Goal: Information Seeking & Learning: Check status

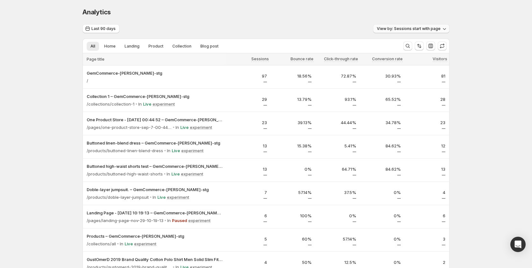
click at [428, 28] on span "View by: Sessions start with page" at bounding box center [409, 28] width 64 height 5
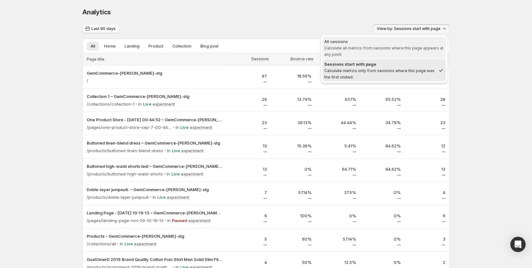
click at [407, 47] on span "Calculate all metrics from sessions where this page appears at any point." at bounding box center [384, 51] width 119 height 11
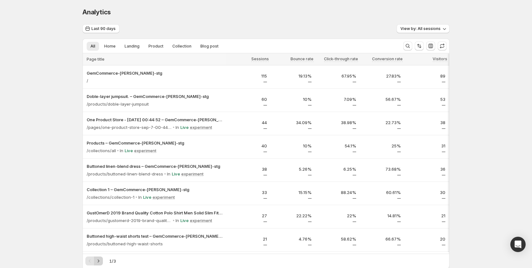
click at [101, 261] on icon "Next" at bounding box center [98, 261] width 6 height 6
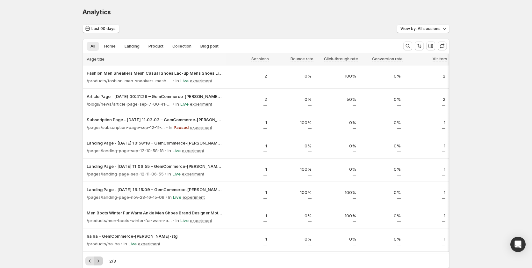
click at [101, 261] on icon "Next" at bounding box center [98, 261] width 6 height 6
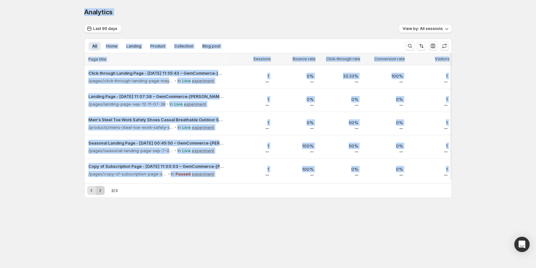
click at [101, 261] on body "Analytics. This page is ready Analytics Last 90 days View by: All sessions All …" at bounding box center [268, 134] width 536 height 268
click at [422, 26] on button "View by: All sessions" at bounding box center [425, 28] width 53 height 9
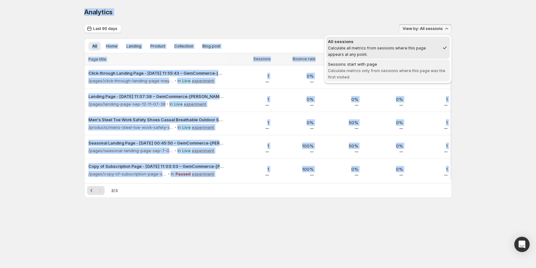
click at [390, 73] on span "Sessions start with page Calculate metrics only from sessions where this page w…" at bounding box center [388, 70] width 120 height 19
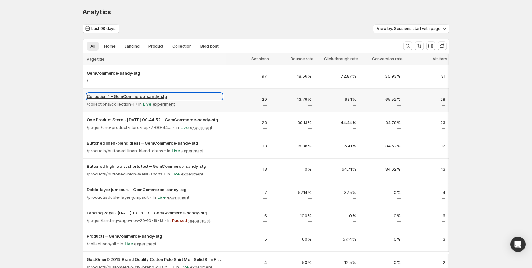
click at [127, 95] on p "Collection 1 – GemCommerce-sandy-stg" at bounding box center [155, 96] width 136 height 6
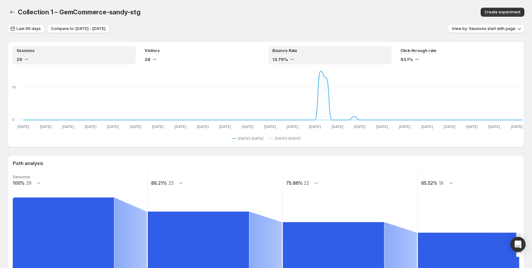
click at [283, 58] on span "13.79%" at bounding box center [281, 59] width 16 height 6
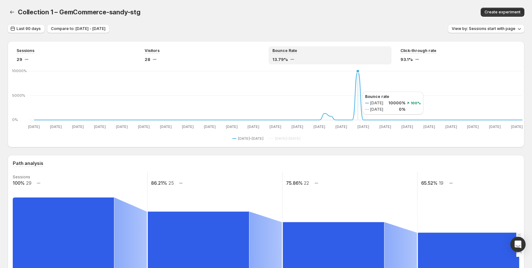
click at [356, 92] on icon at bounding box center [278, 95] width 489 height 49
click at [429, 45] on div "Sessions 29 Visitors 28 Bounce Rate 13.79% Click-through rate 93.1% Jun 29 Jun …" at bounding box center [266, 94] width 517 height 106
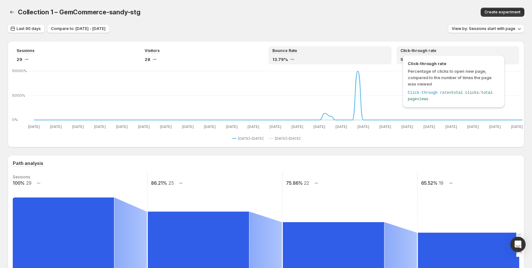
click at [429, 55] on div "Click-through rate Percentage of clicks to open new page, compared to the numbe…" at bounding box center [454, 81] width 102 height 52
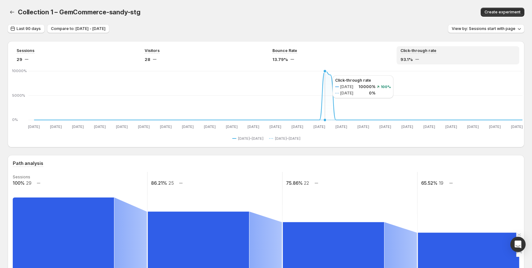
click at [326, 75] on icon "Jun 29 Jun 29 Jul 3 Jul 3 Jul 7 Jul 7 Jul 11 Jul 11 Jul 15 Jul 15 Jul 19 Jul 19…" at bounding box center [268, 100] width 510 height 60
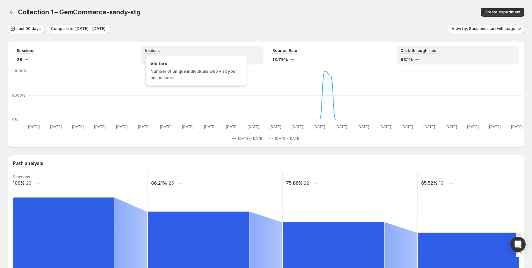
click at [150, 51] on span "Visitors" at bounding box center [152, 50] width 15 height 5
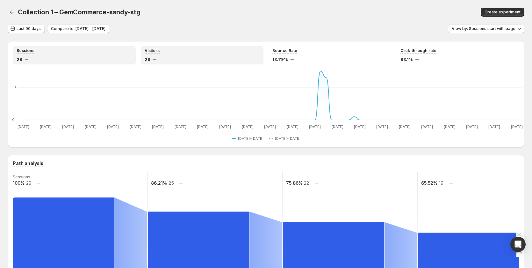
click at [43, 55] on div "Sessions 29" at bounding box center [74, 55] width 115 height 14
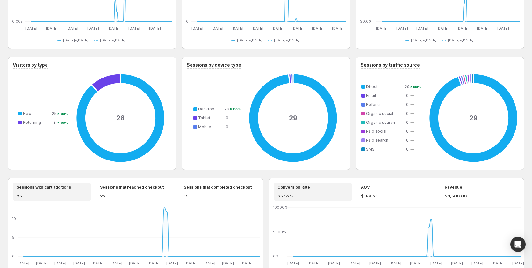
scroll to position [379, 0]
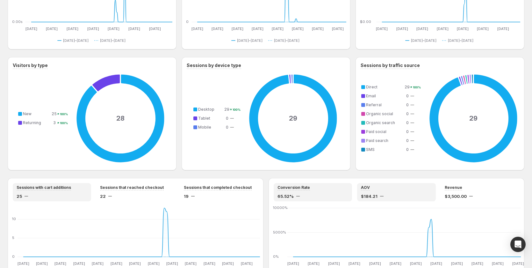
click at [380, 193] on div "AOV $184.21" at bounding box center [396, 192] width 71 height 14
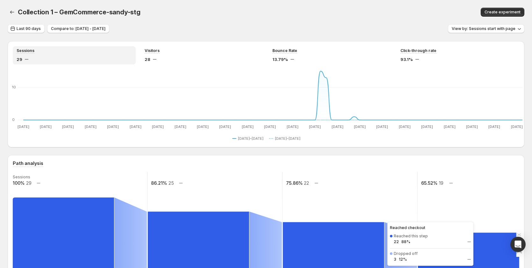
scroll to position [96, 0]
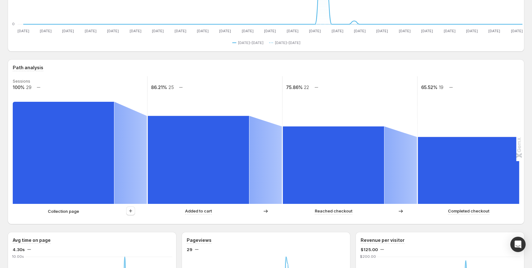
click at [68, 212] on p "Collection page" at bounding box center [63, 211] width 31 height 6
click at [133, 214] on button "button" at bounding box center [130, 210] width 9 height 9
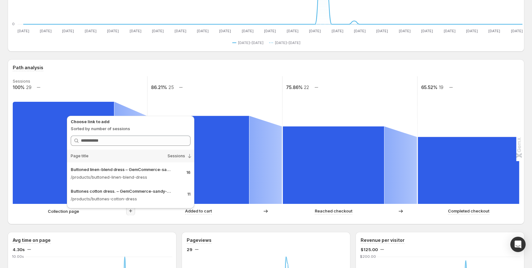
click at [10, 210] on div "Path analysis Sessions 100% 29 86.21% 25 75.86% 22 65.52% 19 Collection page Ad…" at bounding box center [266, 141] width 517 height 165
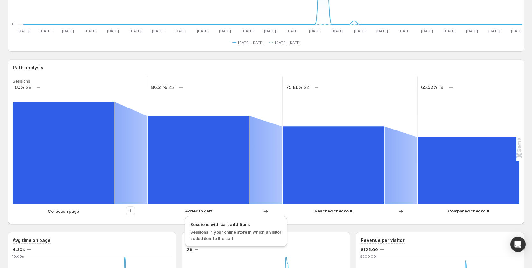
click at [195, 211] on p "Added to cart" at bounding box center [198, 211] width 27 height 6
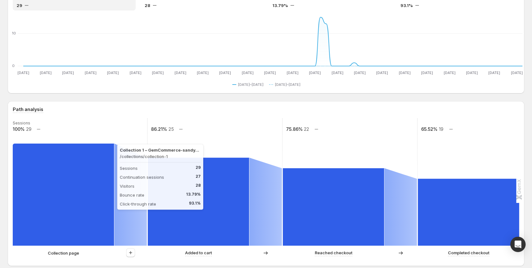
scroll to position [0, 0]
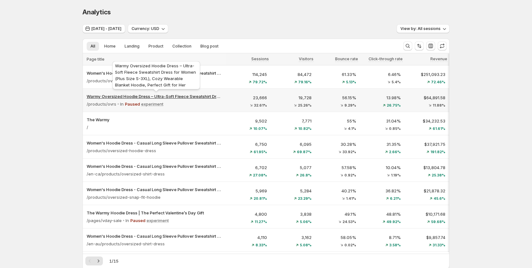
click at [119, 95] on p "Warmy Oversized Hoodie Dress – Ultra-Soft Fleece Sweatshirt Dress for Women (Pl…" at bounding box center [155, 96] width 136 height 6
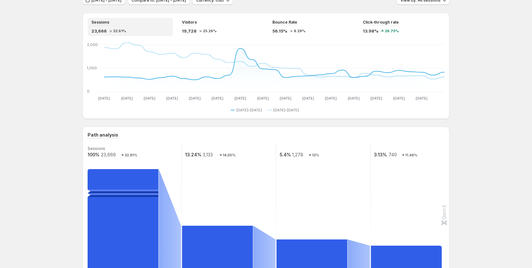
scroll to position [164, 0]
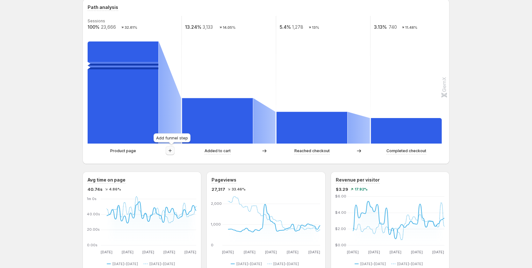
click at [171, 151] on icon "button" at bounding box center [170, 150] width 6 height 6
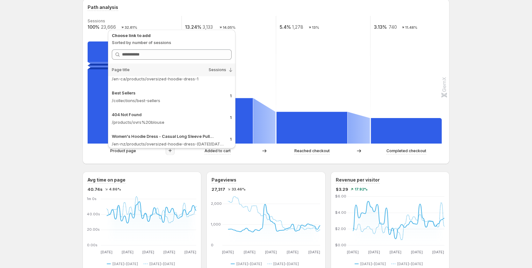
scroll to position [1036, 0]
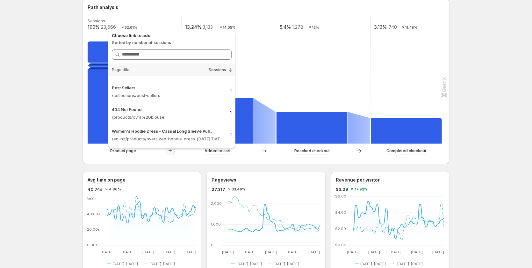
click at [268, 61] on rect at bounding box center [228, 80] width 95 height 128
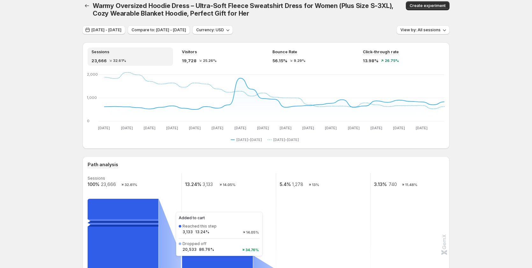
scroll to position [0, 0]
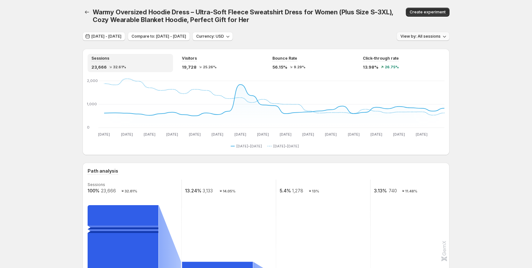
click at [412, 36] on span "View by: All sessions" at bounding box center [421, 36] width 40 height 5
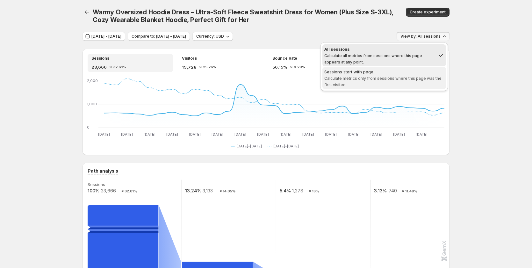
click at [353, 74] on div "Sessions start with page" at bounding box center [385, 72] width 120 height 6
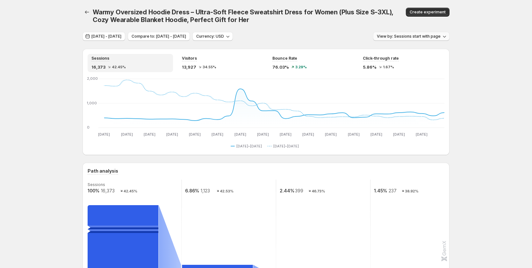
click at [401, 35] on span "View by: Sessions start with page" at bounding box center [409, 36] width 64 height 5
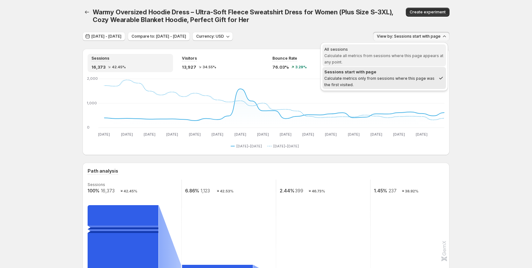
click at [391, 59] on span "All sessions Calculate all metrics from sessions where this page appears at any…" at bounding box center [385, 55] width 120 height 19
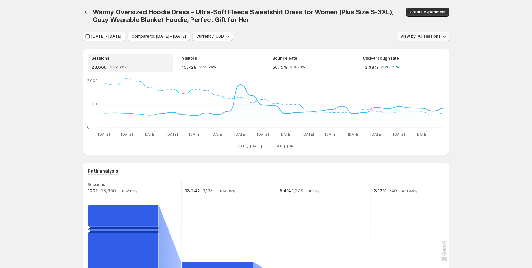
click at [414, 35] on span "View by: All sessions" at bounding box center [421, 36] width 40 height 5
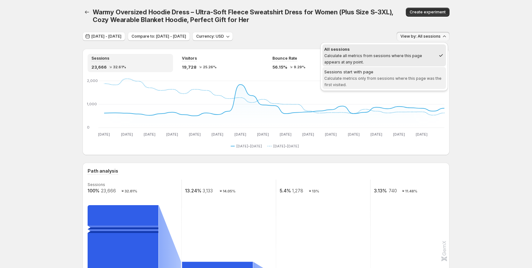
click at [403, 83] on span "Sessions start with page Calculate metrics only from sessions where this page w…" at bounding box center [385, 78] width 120 height 19
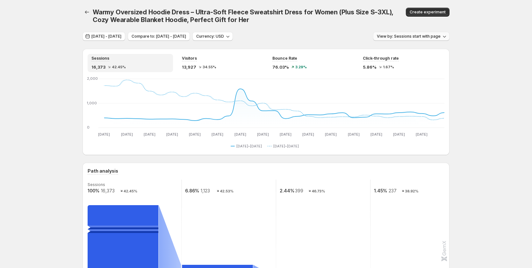
click at [421, 34] on span "View by: Sessions start with page" at bounding box center [409, 36] width 64 height 5
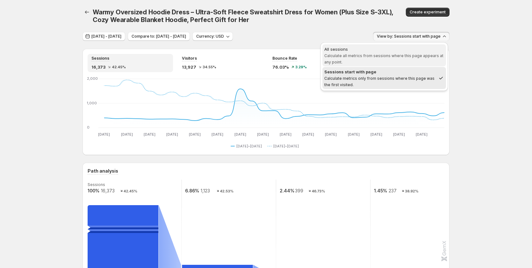
click at [405, 54] on span "Calculate all metrics from sessions where this page appears at any point." at bounding box center [384, 58] width 119 height 11
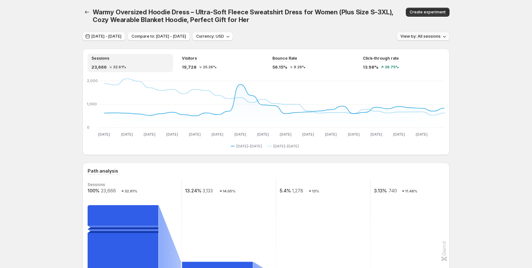
click at [418, 37] on span "View by: All sessions" at bounding box center [421, 36] width 40 height 5
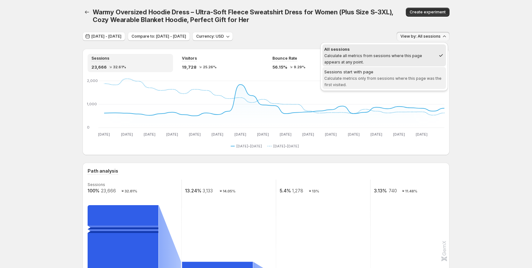
click at [382, 87] on span "Sessions start with page Calculate metrics only from sessions where this page w…" at bounding box center [385, 78] width 120 height 19
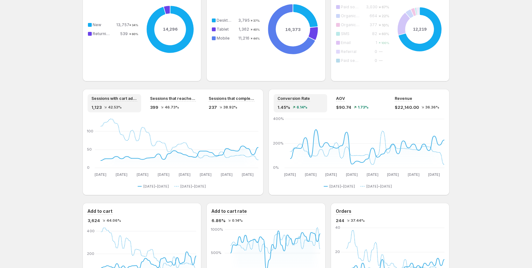
scroll to position [478, 0]
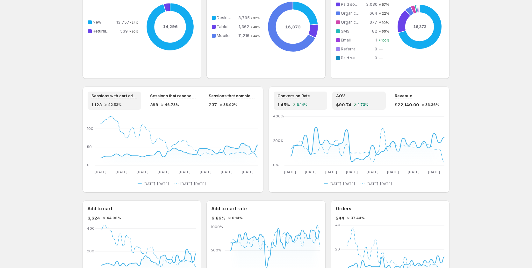
click at [363, 99] on div "AOV $90.74 1.73%" at bounding box center [359, 100] width 46 height 14
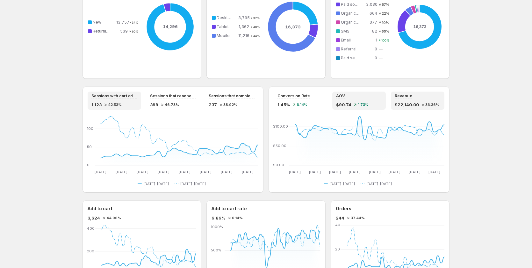
click at [422, 99] on div "Revenue $22,140.00 36.36%" at bounding box center [418, 100] width 46 height 14
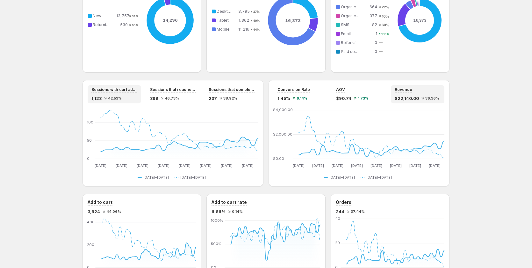
scroll to position [419, 0]
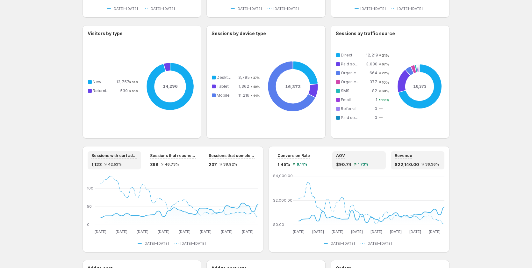
click at [362, 166] on span "1.73%" at bounding box center [363, 164] width 11 height 4
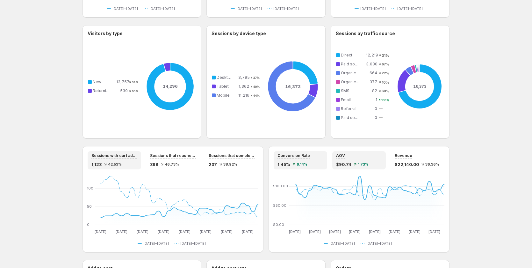
click at [308, 169] on div "Conversion Rate 1.45% 6.14%" at bounding box center [301, 160] width 54 height 18
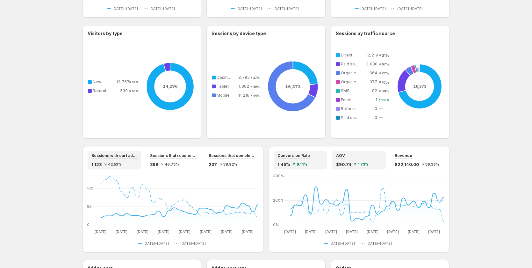
click at [358, 160] on div "AOV $90.74 1.73%" at bounding box center [359, 160] width 46 height 14
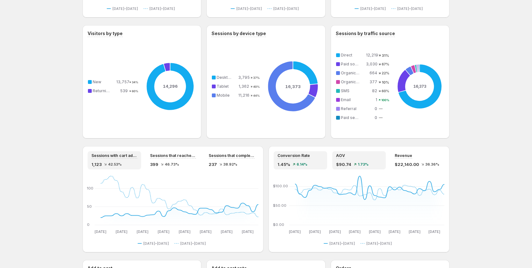
click at [307, 161] on div "Conversion Rate 1.45% 6.14%" at bounding box center [301, 160] width 46 height 14
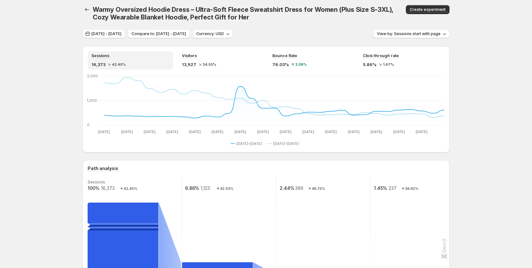
scroll to position [0, 0]
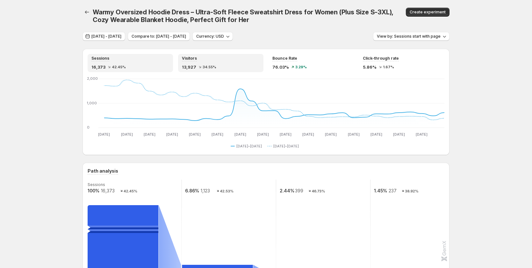
click at [211, 64] on div "13,927 34.55%" at bounding box center [221, 67] width 78 height 6
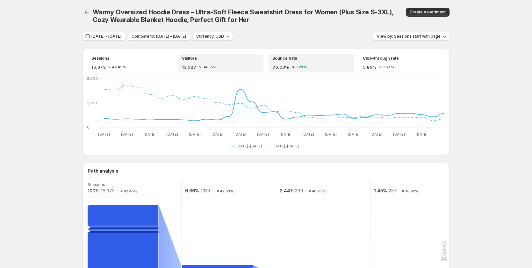
click at [306, 64] on div "76.03% 3.29%" at bounding box center [312, 67] width 78 height 6
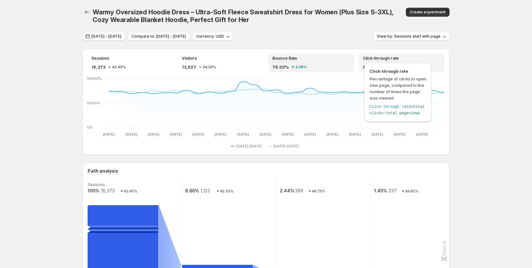
click at [380, 61] on div "Click-through rate Percentage of clicks to open new page, compared to the numbe…" at bounding box center [398, 93] width 72 height 65
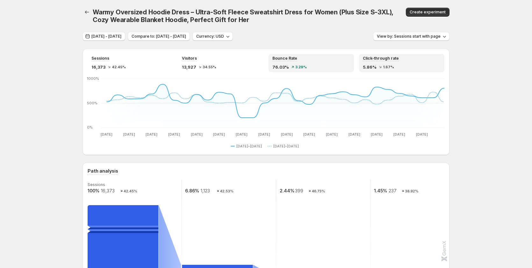
click at [298, 63] on div "Bounce Rate 76.03% 3.29%" at bounding box center [312, 63] width 78 height 14
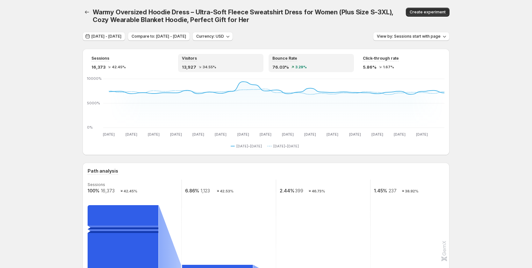
click at [215, 63] on div "Visitors 13,927 34.55%" at bounding box center [221, 63] width 78 height 14
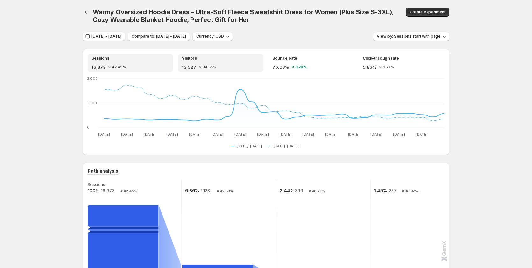
click at [138, 61] on div "Sessions" at bounding box center [131, 58] width 78 height 5
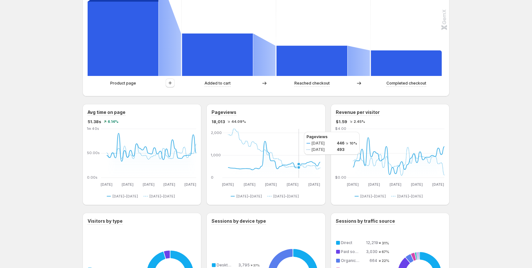
scroll to position [128, 0]
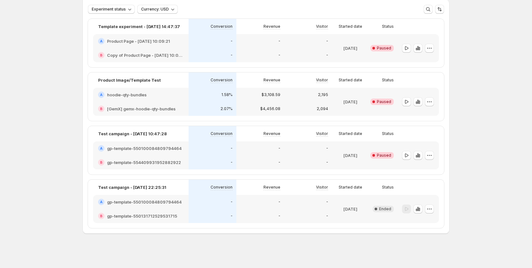
scroll to position [39, 0]
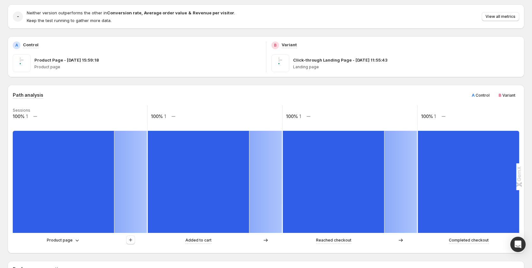
scroll to position [64, 0]
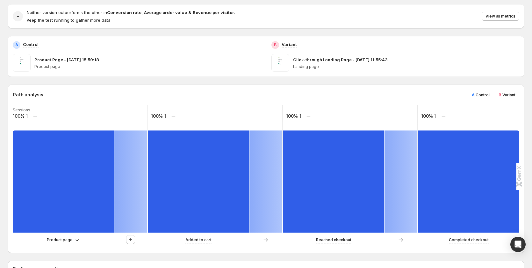
click at [483, 94] on span "Control" at bounding box center [483, 94] width 14 height 5
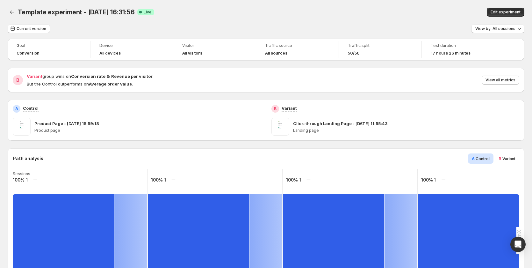
click at [503, 155] on span "B Variant" at bounding box center [507, 158] width 17 height 6
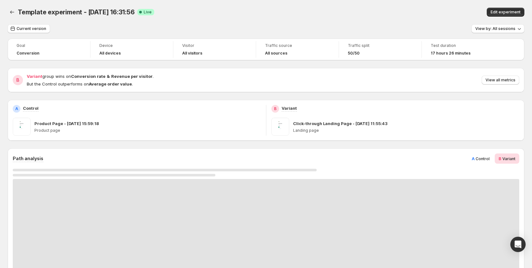
click at [484, 155] on span "A Control" at bounding box center [481, 158] width 18 height 6
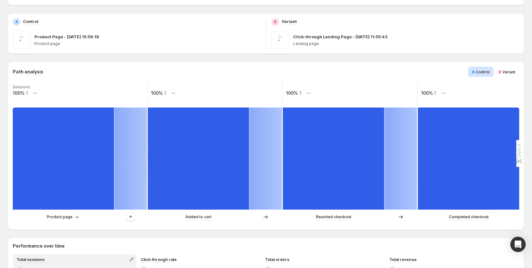
scroll to position [96, 0]
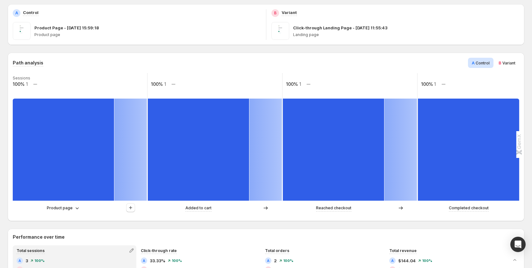
click at [511, 67] on div "B Variant" at bounding box center [507, 63] width 25 height 10
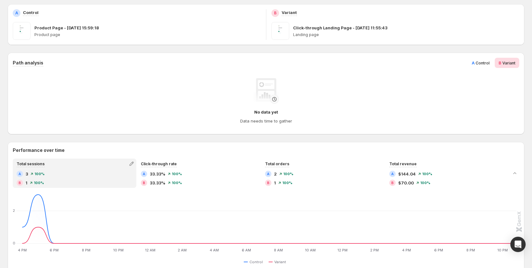
click at [486, 59] on div "A Control" at bounding box center [481, 63] width 26 height 10
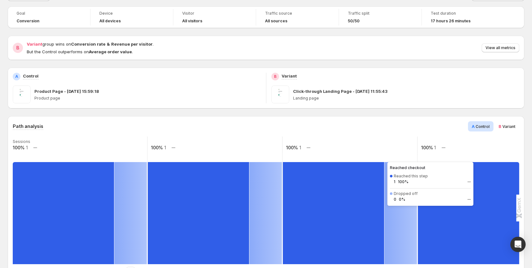
scroll to position [32, 0]
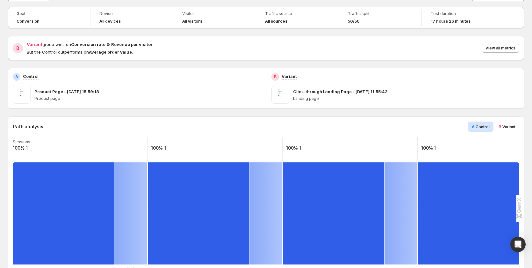
click at [516, 128] on span "Variant" at bounding box center [509, 126] width 13 height 5
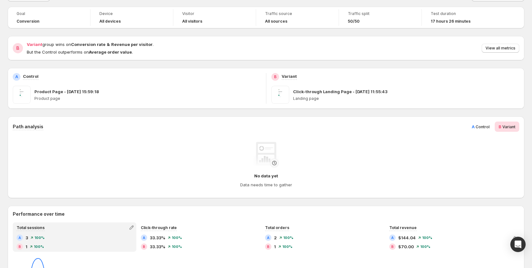
click at [482, 130] on div "A Control" at bounding box center [481, 126] width 26 height 10
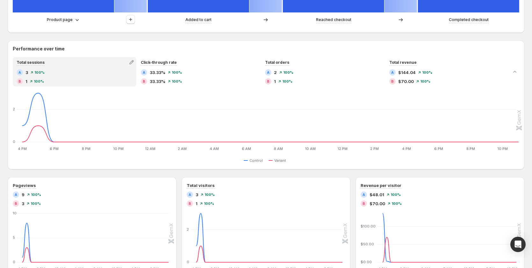
scroll to position [351, 0]
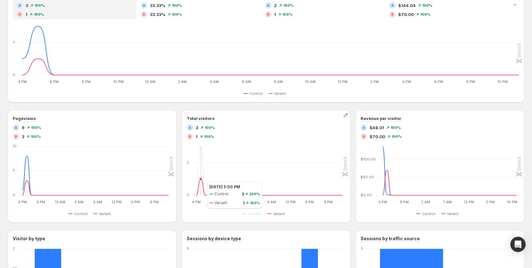
click at [201, 182] on icon at bounding box center [269, 187] width 147 height 16
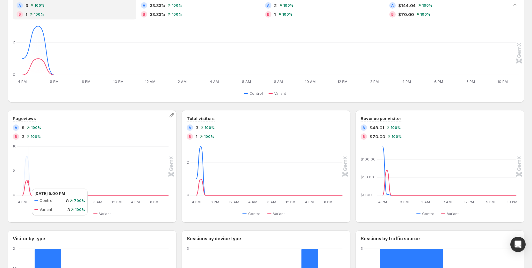
click at [25, 188] on icon at bounding box center [95, 187] width 147 height 15
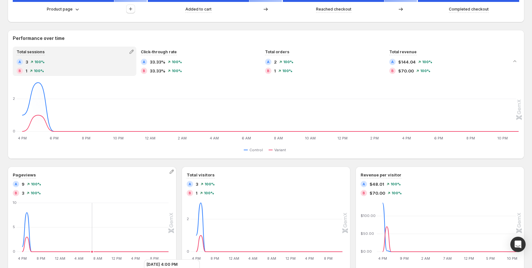
scroll to position [217, 0]
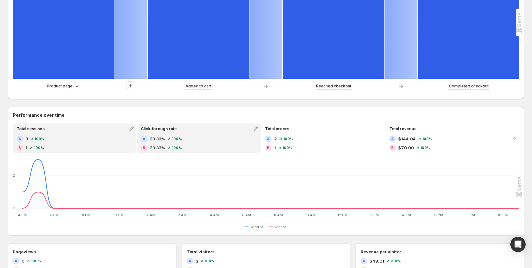
click at [162, 142] on div "A 33.33% 100% B 33.33% 100%" at bounding box center [199, 143] width 116 height 15
click at [74, 134] on div "Total sessions A 3 100% B 1 100%" at bounding box center [74, 138] width 122 height 28
click at [162, 133] on div "Click-through rate A 33.33% 100% B 33.33% 100%" at bounding box center [199, 138] width 122 height 28
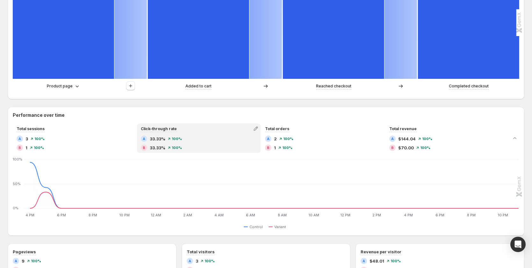
click at [250, 130] on div "Click-through rate" at bounding box center [199, 128] width 122 height 9
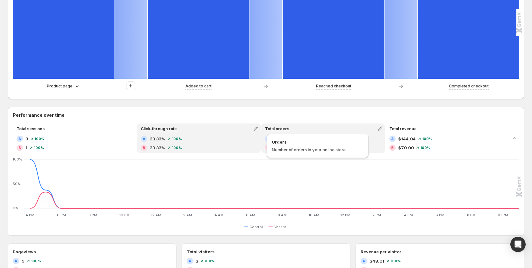
click at [292, 134] on div "Orders Number of orders in your online store" at bounding box center [318, 146] width 102 height 24
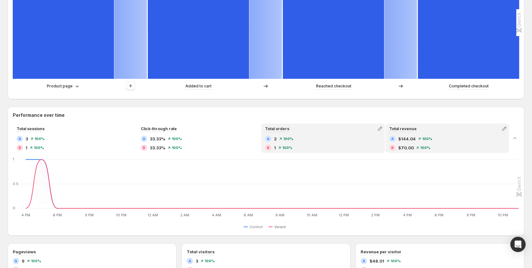
click at [436, 144] on div "B $70.00 100%" at bounding box center [448, 147] width 116 height 6
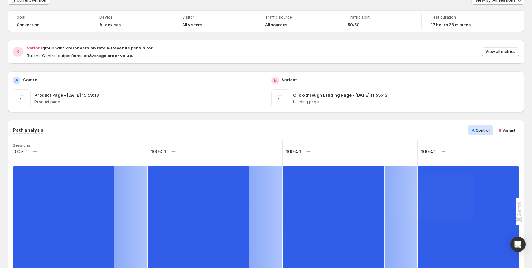
scroll to position [0, 0]
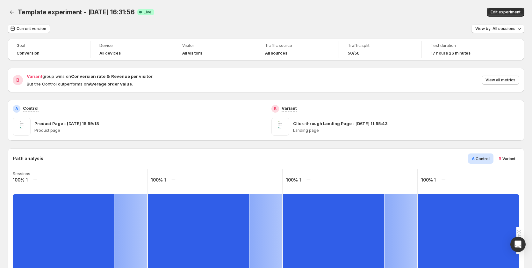
click at [166, 52] on div "Device All devices" at bounding box center [131, 49] width 75 height 17
click at [215, 49] on div "Visitor" at bounding box center [214, 46] width 65 height 8
click at [283, 49] on div "Traffic source" at bounding box center [297, 46] width 65 height 8
click at [396, 48] on span "Traffic split" at bounding box center [380, 45] width 65 height 5
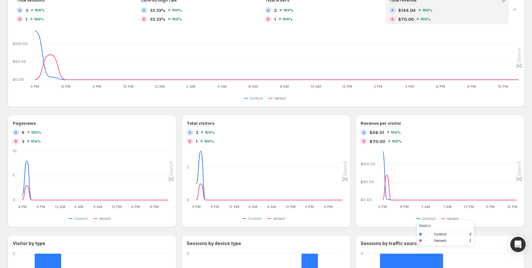
scroll to position [345, 0]
click at [522, 123] on icon "button" at bounding box center [520, 121] width 6 height 6
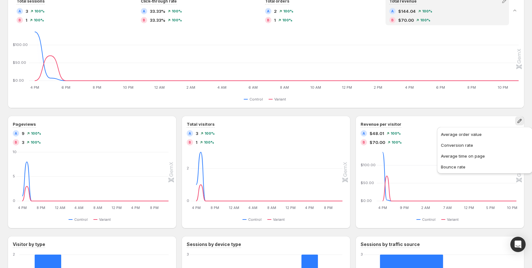
click at [407, 111] on div "Path analysis A Control B Variant Sessions 100% 1 100% 1 100% 1 100% 1 Product …" at bounding box center [266, 82] width 517 height 558
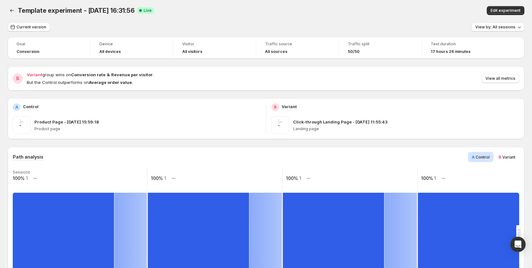
scroll to position [0, 0]
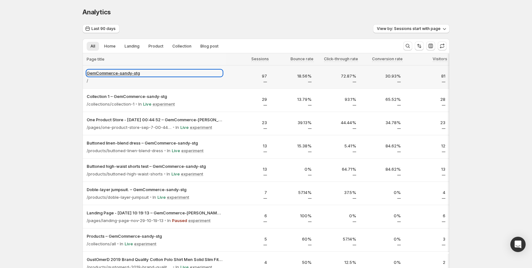
click at [113, 74] on p "GemCommerce-sandy-stg" at bounding box center [155, 73] width 136 height 6
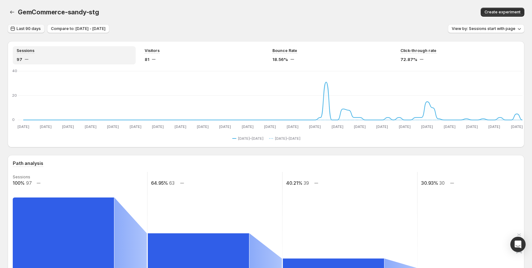
click at [31, 29] on span "Last 90 days" at bounding box center [29, 28] width 24 height 5
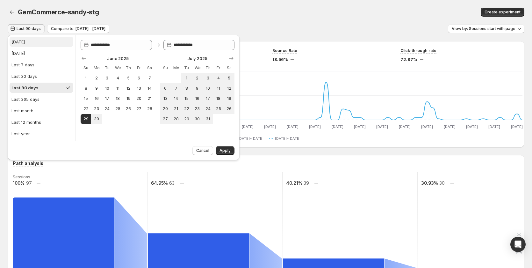
click at [35, 47] on button "Today" at bounding box center [42, 42] width 64 height 10
type input "**********"
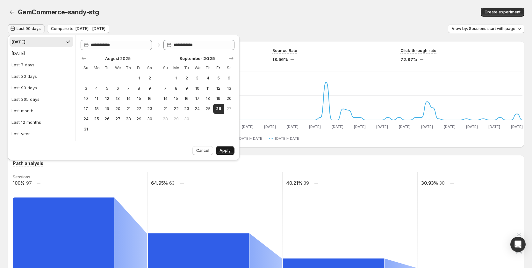
click at [227, 148] on button "Apply" at bounding box center [225, 150] width 19 height 9
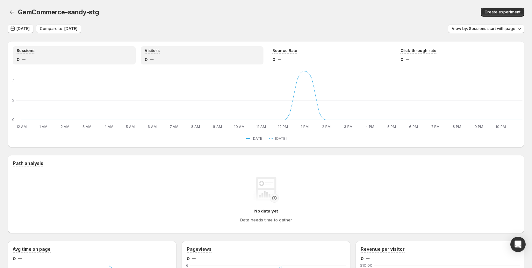
click at [179, 54] on div "Visitors 0" at bounding box center [202, 55] width 115 height 14
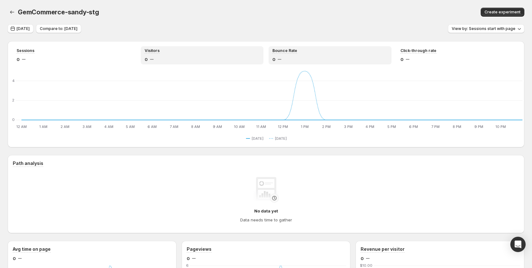
click at [292, 60] on div "0" at bounding box center [330, 59] width 115 height 6
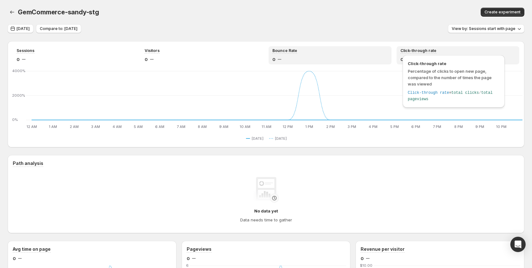
click at [407, 52] on span "Click-through rate" at bounding box center [419, 50] width 36 height 5
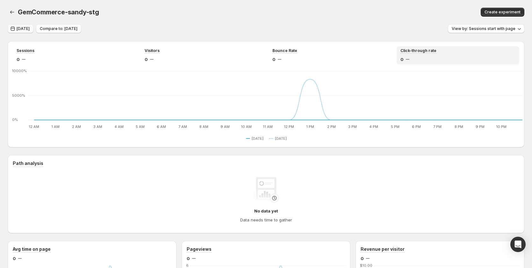
click at [21, 30] on span "Today" at bounding box center [23, 28] width 13 height 5
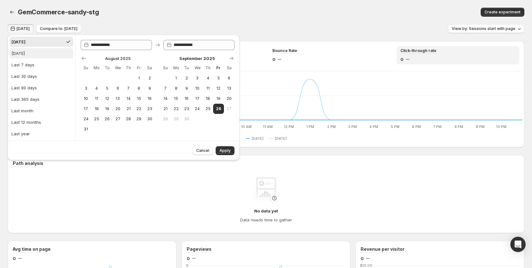
click at [32, 54] on button "Yesterday" at bounding box center [42, 53] width 64 height 10
type input "**********"
click at [224, 149] on span "Apply" at bounding box center [225, 150] width 11 height 5
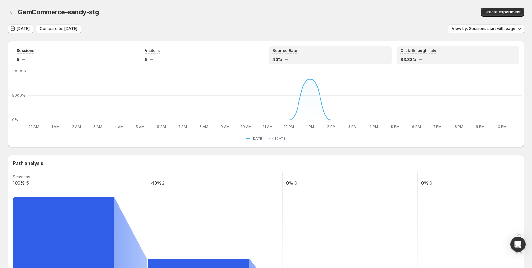
click at [277, 61] on span "40%" at bounding box center [278, 59] width 10 height 6
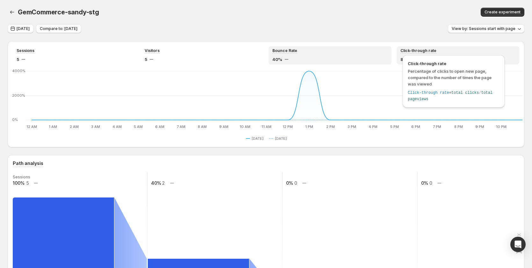
click at [405, 48] on span "Click-through rate" at bounding box center [419, 50] width 36 height 5
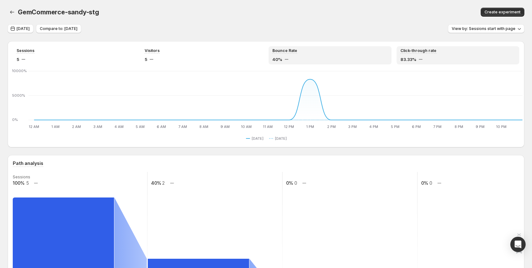
click at [298, 54] on div "Bounce Rate 40%" at bounding box center [330, 55] width 115 height 14
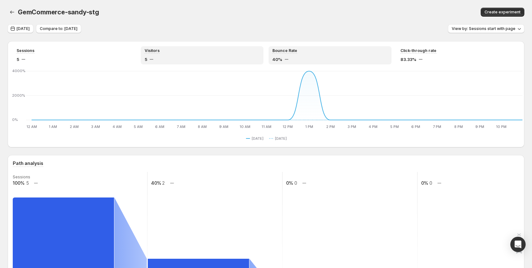
click at [195, 63] on div "Visitors 5" at bounding box center [202, 55] width 123 height 18
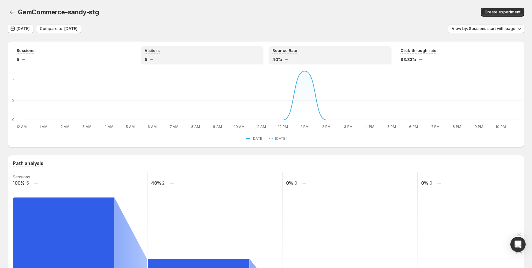
click at [296, 54] on div "Bounce Rate 40%" at bounding box center [330, 55] width 115 height 14
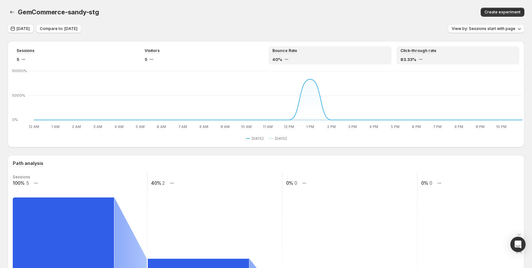
click at [286, 57] on div "40%" at bounding box center [330, 59] width 115 height 6
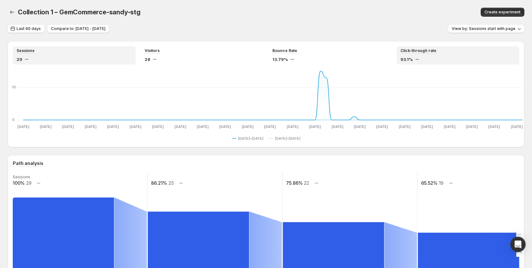
click at [403, 48] on div "Click-through rate 93.1%" at bounding box center [458, 55] width 123 height 18
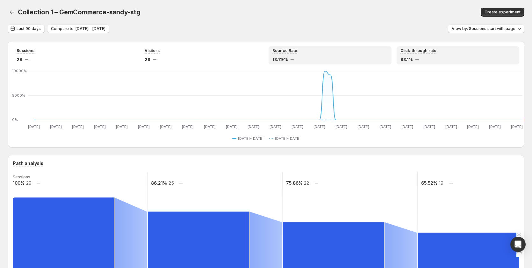
click at [286, 56] on span "13.79%" at bounding box center [281, 59] width 16 height 6
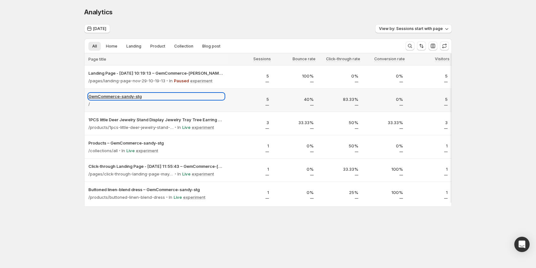
click at [134, 98] on p "GemCommerce-sandy-stg" at bounding box center [156, 96] width 136 height 6
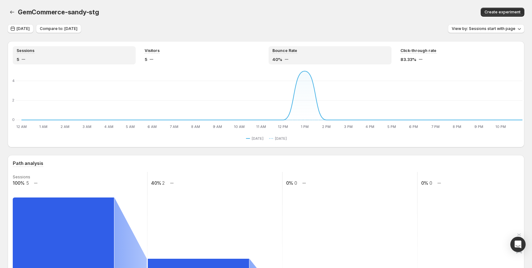
click at [327, 51] on div "Bounce Rate" at bounding box center [330, 50] width 115 height 5
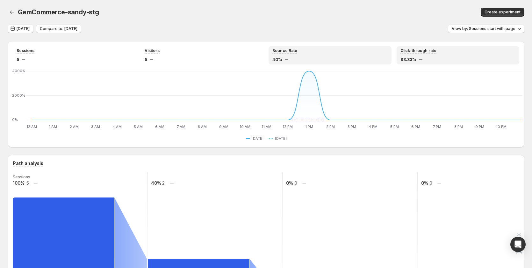
click at [419, 54] on div "Click-through rate 83.33%" at bounding box center [458, 55] width 115 height 14
click at [27, 27] on span "Yesterday" at bounding box center [23, 28] width 13 height 5
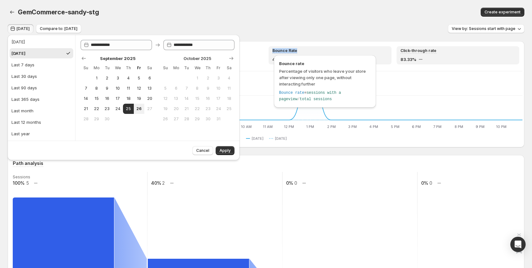
drag, startPoint x: 301, startPoint y: 51, endPoint x: 274, endPoint y: 49, distance: 27.8
click at [274, 49] on div "Bounce Rate 40%" at bounding box center [330, 55] width 123 height 18
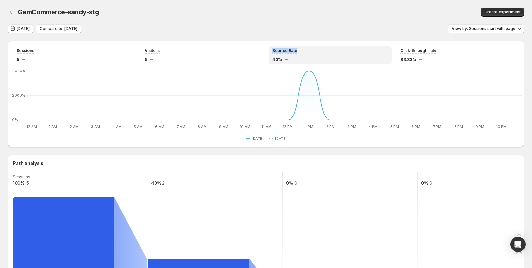
copy span "Bounce Rate"
copy span "Click-through rate"
drag, startPoint x: 447, startPoint y: 50, endPoint x: 401, endPoint y: 49, distance: 45.9
click at [401, 49] on div "Click-through rate 83.33%" at bounding box center [458, 55] width 123 height 18
click at [299, 57] on div "40%" at bounding box center [330, 59] width 115 height 6
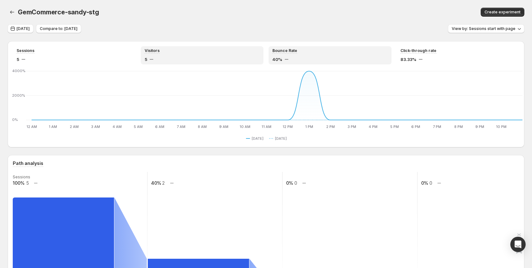
click at [201, 59] on div "5" at bounding box center [202, 59] width 115 height 6
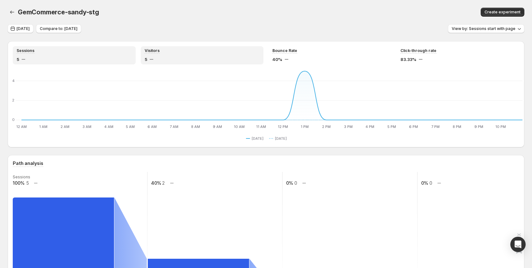
click at [110, 59] on div "5" at bounding box center [74, 59] width 115 height 6
click at [159, 52] on span "Visitors" at bounding box center [152, 50] width 15 height 5
click at [25, 26] on span "Yesterday" at bounding box center [23, 28] width 13 height 5
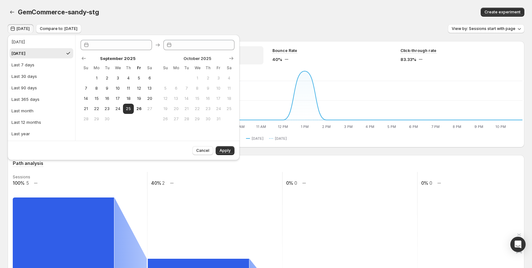
type input "**********"
drag, startPoint x: 117, startPoint y: 111, endPoint x: 123, endPoint y: 109, distance: 6.0
click at [117, 110] on span "24" at bounding box center [117, 108] width 5 height 5
type input "**********"
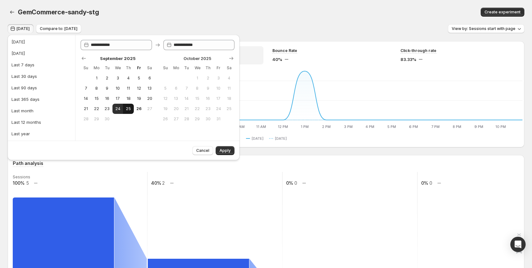
click at [126, 109] on span "25" at bounding box center [128, 108] width 5 height 5
type input "**********"
click at [23, 68] on button "Last 7 days" at bounding box center [42, 65] width 64 height 10
type input "**********"
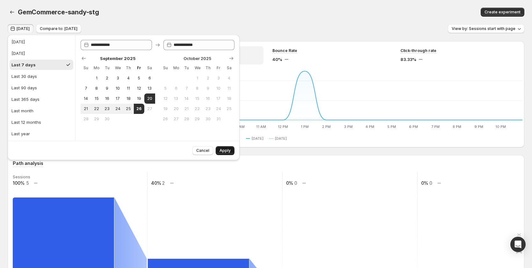
click at [223, 147] on button "Apply" at bounding box center [225, 150] width 19 height 9
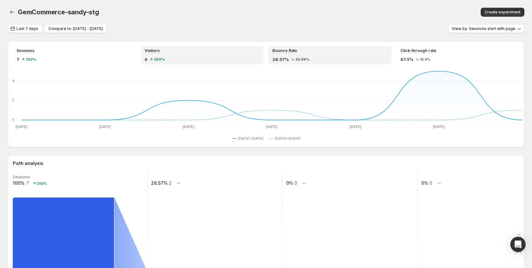
click at [281, 55] on div "Bounce Rate 28.57% 42.86%" at bounding box center [330, 55] width 115 height 14
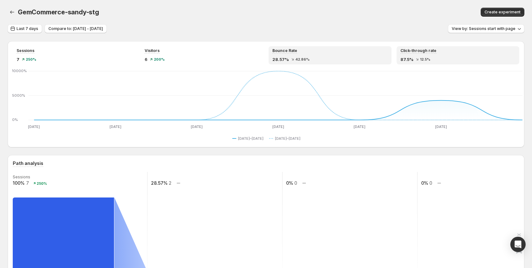
click at [435, 63] on div "Click-through rate 87.5% 12.5%" at bounding box center [458, 55] width 123 height 18
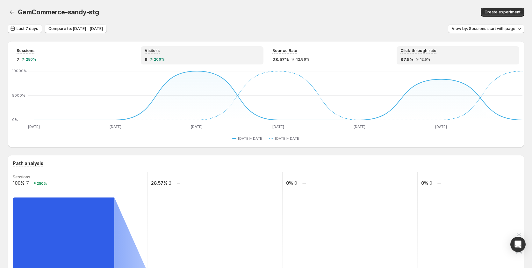
click at [169, 51] on div "Visitors" at bounding box center [202, 50] width 115 height 5
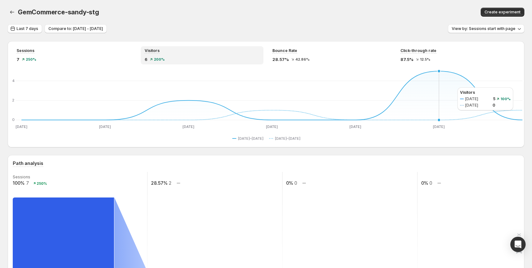
click at [452, 87] on icon "Sep 20 Sep 20 Sep 21 Sep 21 Sep 22 Sep 22 Sep 23 Sep 23 Sep 24 Sep 24 Sep 25 Se…" at bounding box center [268, 100] width 510 height 60
click at [317, 55] on div "Bounce Rate 28.57% 42.86%" at bounding box center [330, 55] width 115 height 14
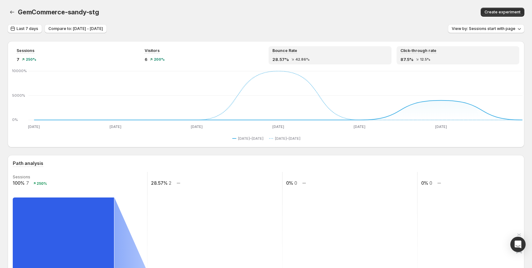
click at [451, 58] on div "87.5% 12.5%" at bounding box center [458, 59] width 115 height 6
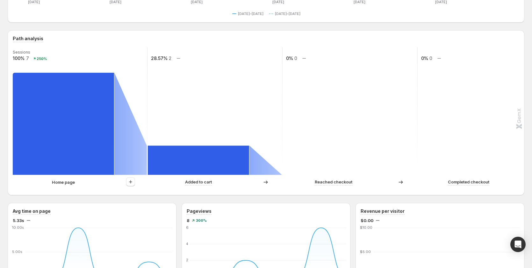
scroll to position [128, 0]
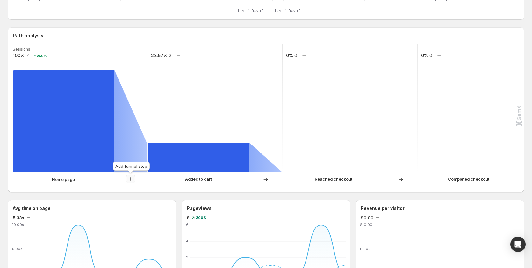
click at [132, 178] on icon "button" at bounding box center [131, 179] width 6 height 6
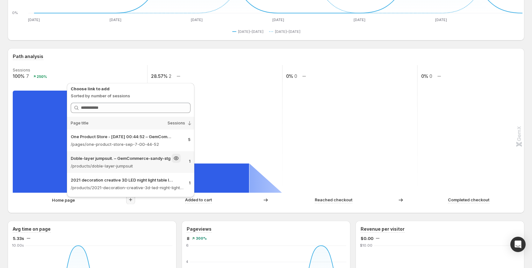
scroll to position [96, 0]
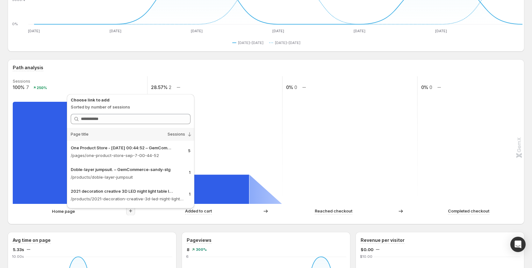
click at [392, 146] on rect at bounding box center [350, 140] width 136 height 128
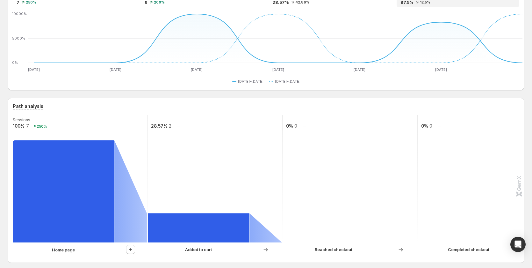
scroll to position [0, 0]
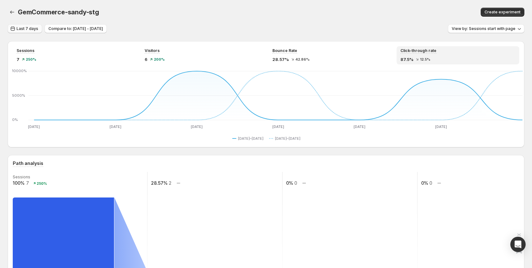
click at [24, 28] on span "Last 7 days" at bounding box center [28, 28] width 22 height 5
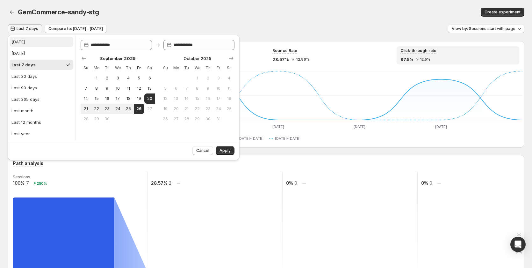
click at [28, 39] on button "Today" at bounding box center [42, 42] width 64 height 10
type input "**********"
click at [223, 149] on span "Apply" at bounding box center [225, 150] width 11 height 5
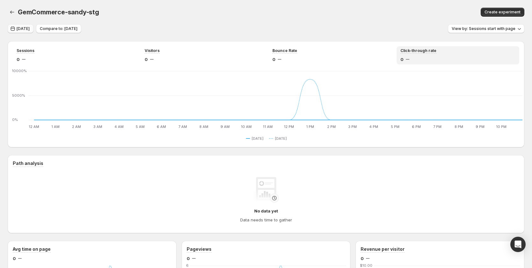
click at [20, 28] on span "Today" at bounding box center [23, 28] width 13 height 5
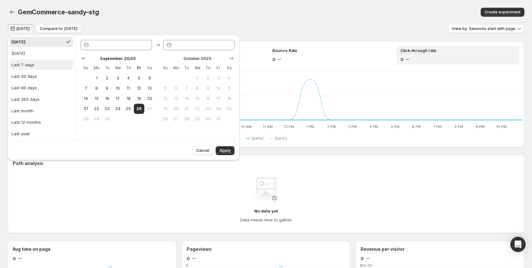
type input "**********"
click at [25, 55] on div "Yesterday" at bounding box center [17, 53] width 13 height 6
type input "**********"
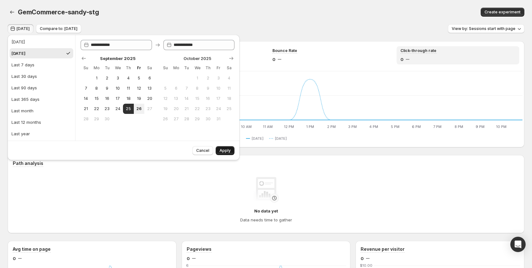
click at [219, 148] on button "Apply" at bounding box center [225, 150] width 19 height 9
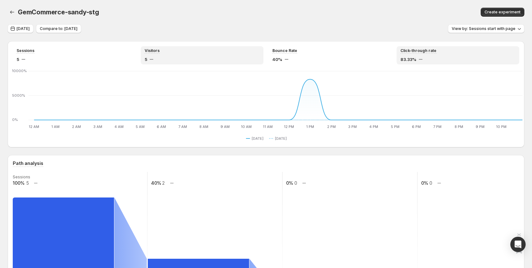
click at [157, 54] on div "Visitors 5" at bounding box center [202, 55] width 115 height 14
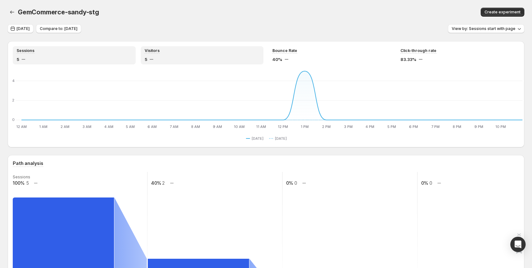
click at [98, 55] on div "Sessions 5" at bounding box center [74, 55] width 115 height 14
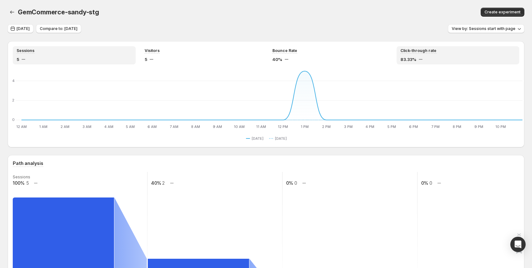
click at [417, 56] on span "83.33%" at bounding box center [409, 59] width 16 height 6
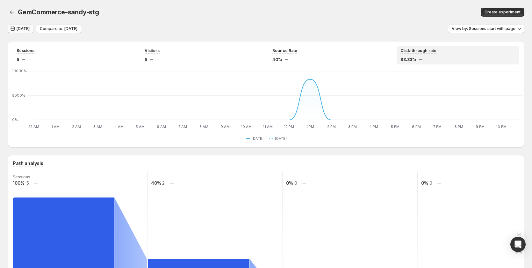
click at [29, 27] on span "Yesterday" at bounding box center [23, 28] width 13 height 5
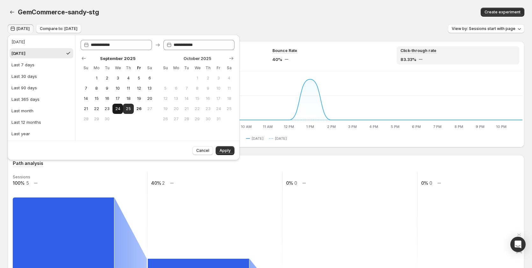
click at [119, 109] on span "24" at bounding box center [117, 108] width 5 height 5
type input "**********"
click at [224, 150] on span "Apply" at bounding box center [225, 150] width 11 height 5
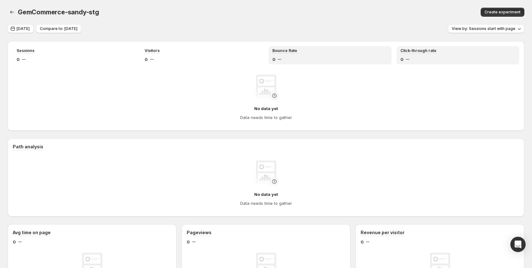
click at [328, 61] on div "0" at bounding box center [330, 59] width 115 height 6
